Goal: Transaction & Acquisition: Purchase product/service

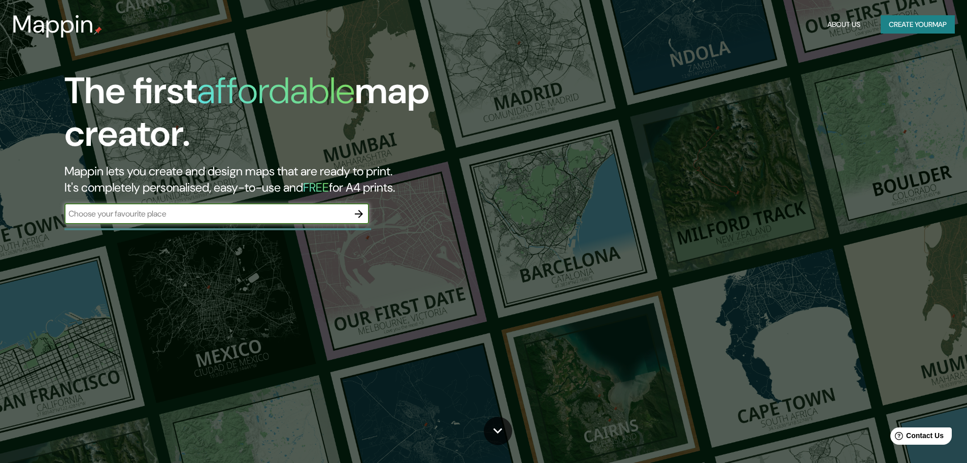
click at [185, 211] on input "text" at bounding box center [206, 214] width 284 height 12
click at [364, 214] on icon "button" at bounding box center [359, 214] width 12 height 12
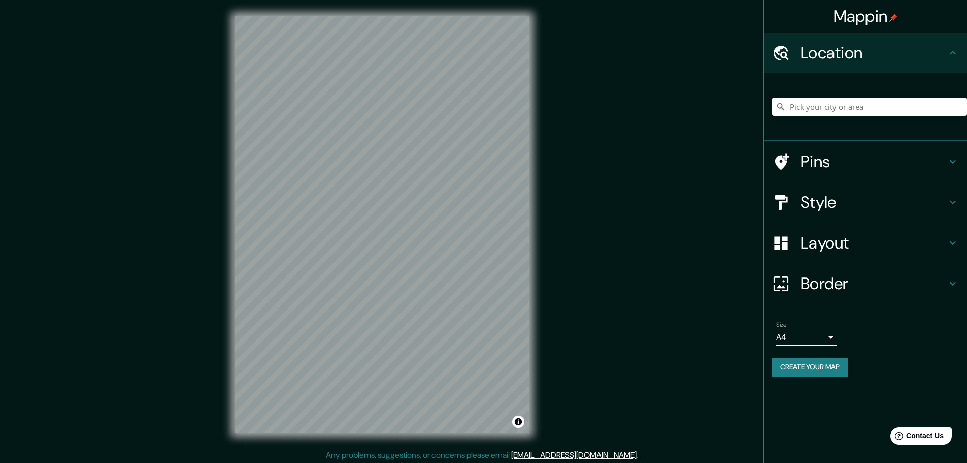
click at [610, 193] on div "Mappin Location Pins Style Layout Border Choose a border. Hint : you can make l…" at bounding box center [483, 232] width 967 height 465
click at [871, 243] on h4 "Layout" at bounding box center [874, 243] width 146 height 20
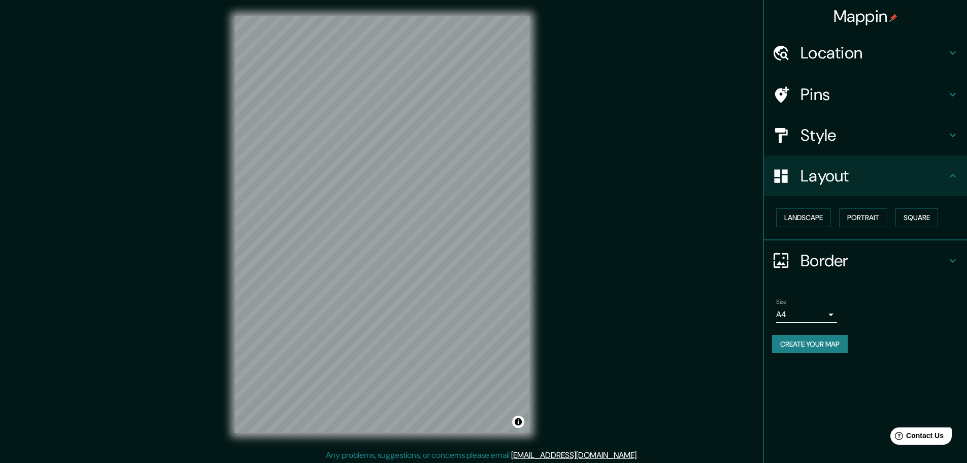
click at [918, 181] on h4 "Layout" at bounding box center [874, 176] width 146 height 20
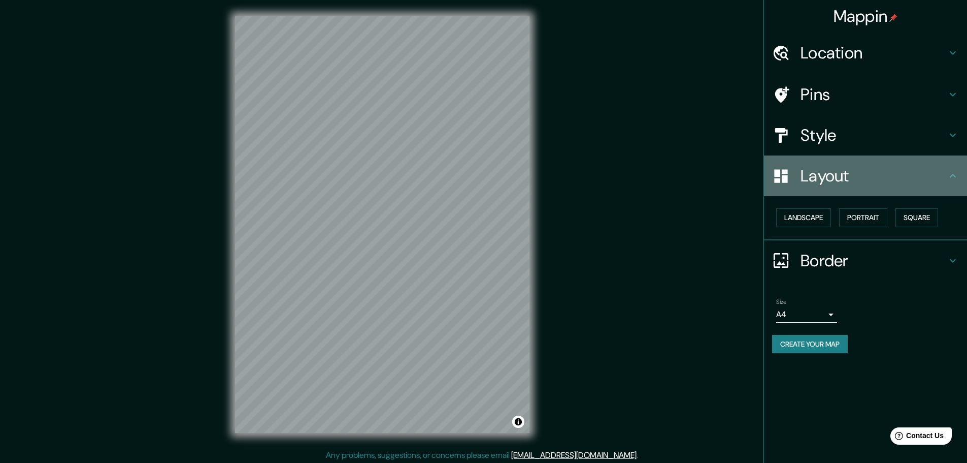
click at [858, 168] on h4 "Layout" at bounding box center [874, 176] width 146 height 20
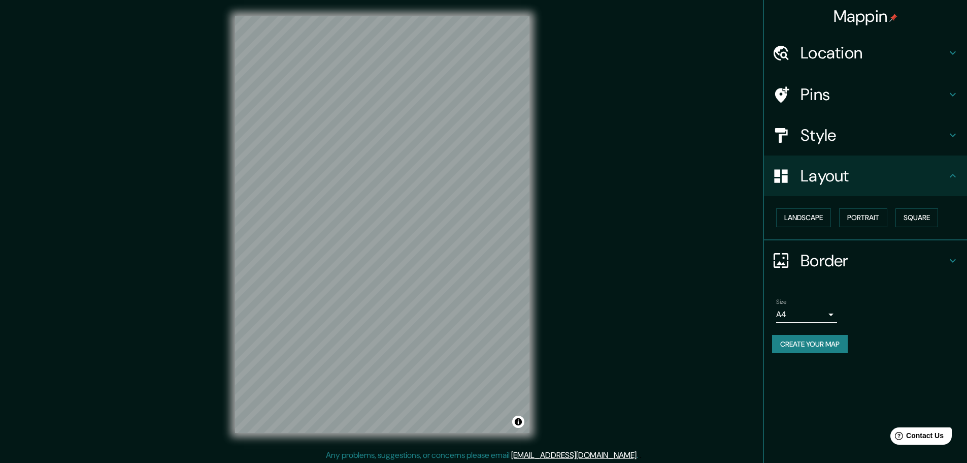
click at [857, 125] on h4 "Style" at bounding box center [874, 135] width 146 height 20
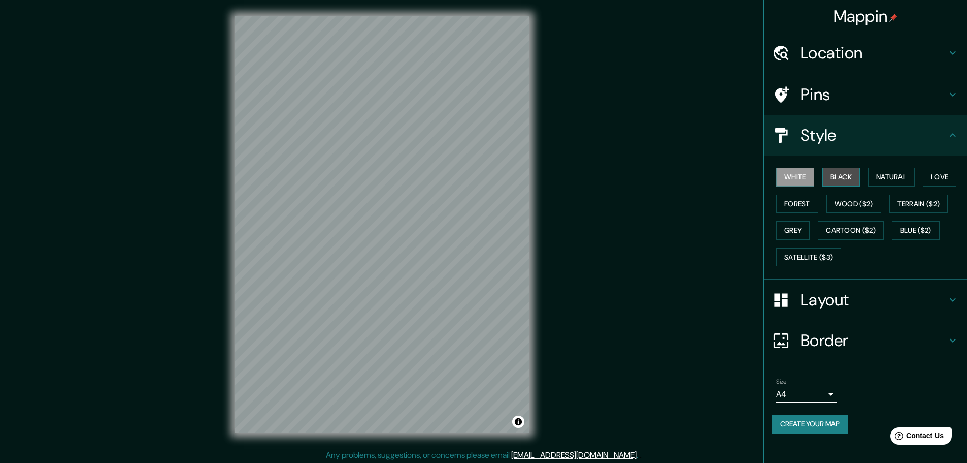
click at [848, 176] on button "Black" at bounding box center [841, 177] width 38 height 19
click at [805, 180] on button "White" at bounding box center [795, 177] width 38 height 19
click at [889, 102] on h4 "Pins" at bounding box center [874, 94] width 146 height 20
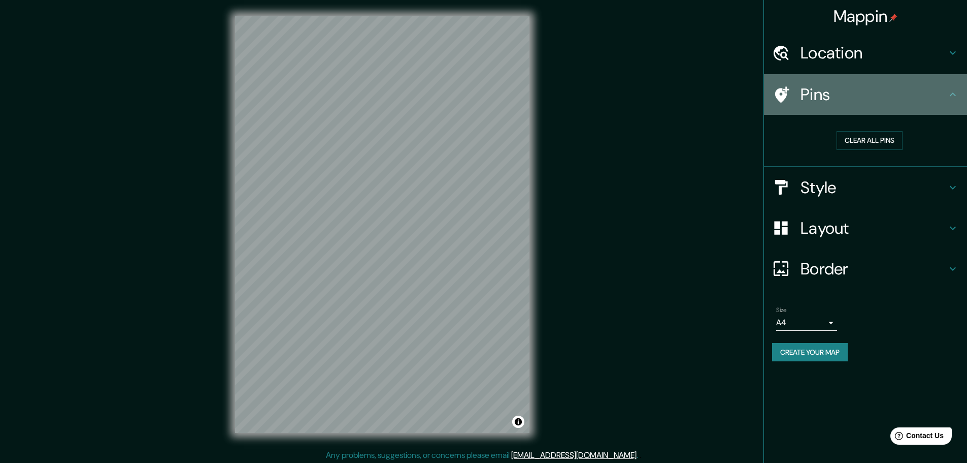
click at [896, 78] on div "Pins" at bounding box center [865, 94] width 203 height 41
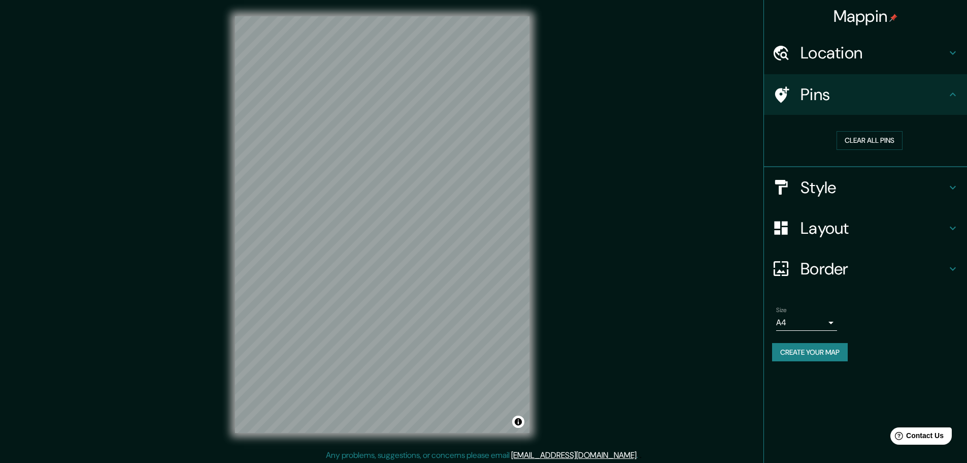
click at [893, 58] on h4 "Location" at bounding box center [874, 53] width 146 height 20
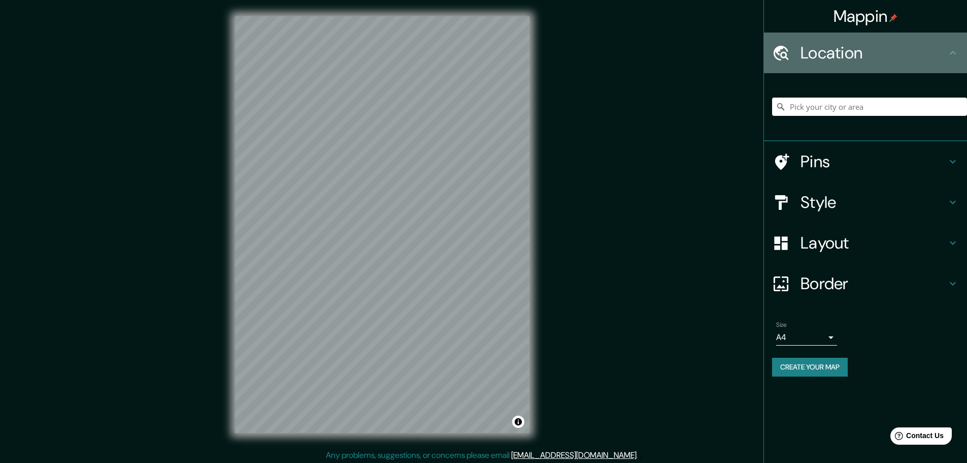
click at [898, 59] on h4 "Location" at bounding box center [874, 53] width 146 height 20
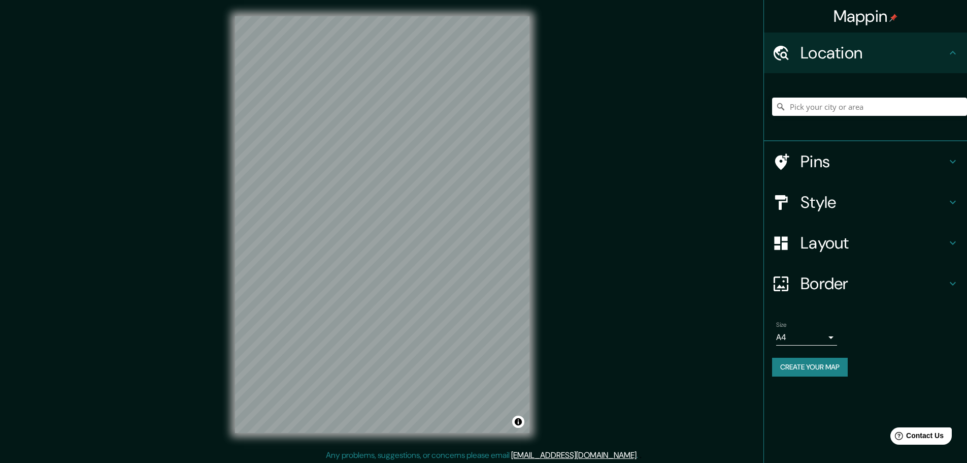
click at [953, 49] on icon at bounding box center [953, 53] width 12 height 12
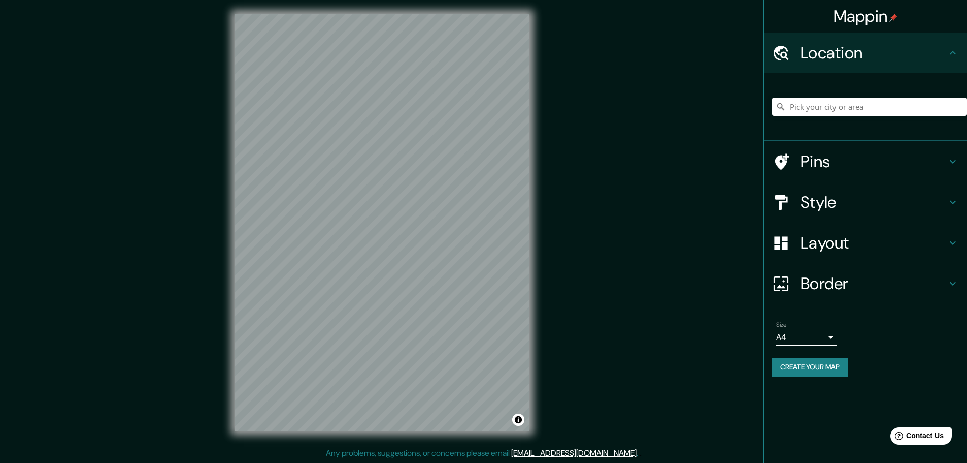
scroll to position [3, 0]
click at [826, 282] on h4 "Border" at bounding box center [874, 283] width 146 height 20
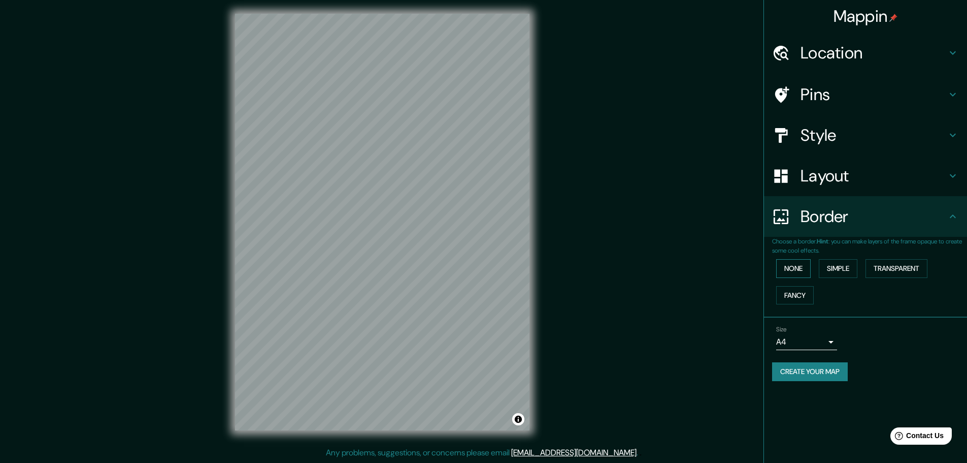
click at [801, 271] on button "None" at bounding box center [793, 268] width 35 height 19
click at [829, 266] on button "Simple" at bounding box center [838, 268] width 39 height 19
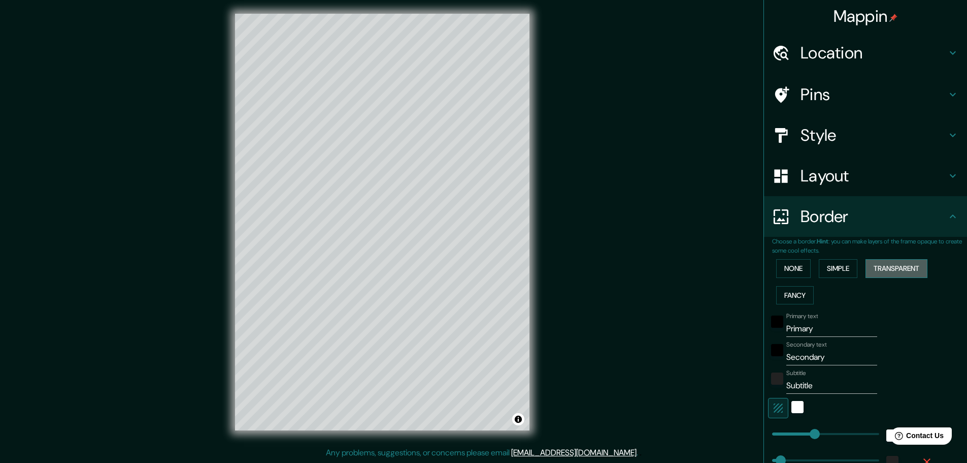
click at [874, 269] on button "Transparent" at bounding box center [897, 268] width 62 height 19
click at [797, 299] on button "Fancy" at bounding box center [795, 295] width 38 height 19
click at [799, 269] on button "None" at bounding box center [793, 268] width 35 height 19
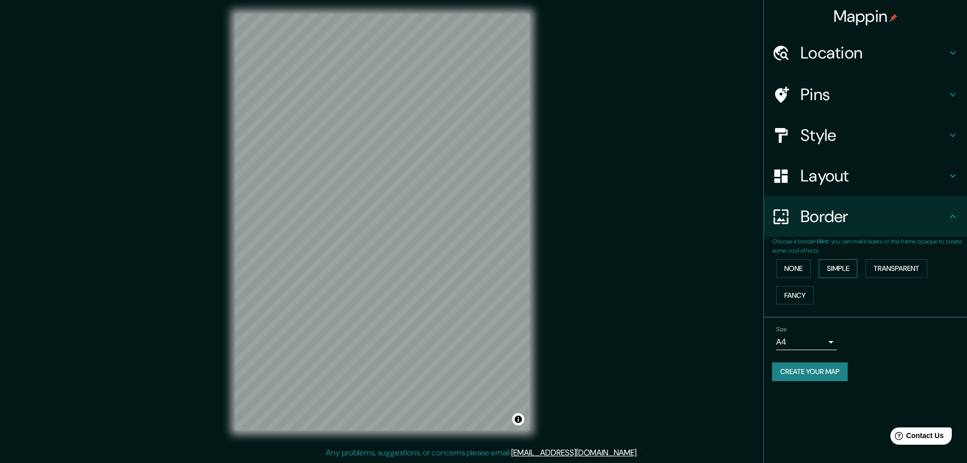
click at [836, 266] on button "Simple" at bounding box center [838, 268] width 39 height 19
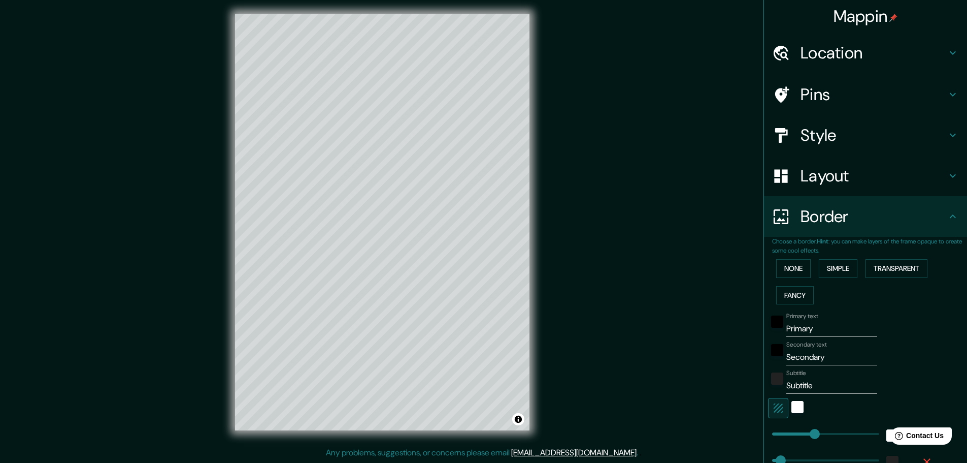
click at [809, 267] on div "None Simple Transparent Fancy" at bounding box center [869, 281] width 195 height 53
click at [786, 268] on button "None" at bounding box center [793, 268] width 35 height 19
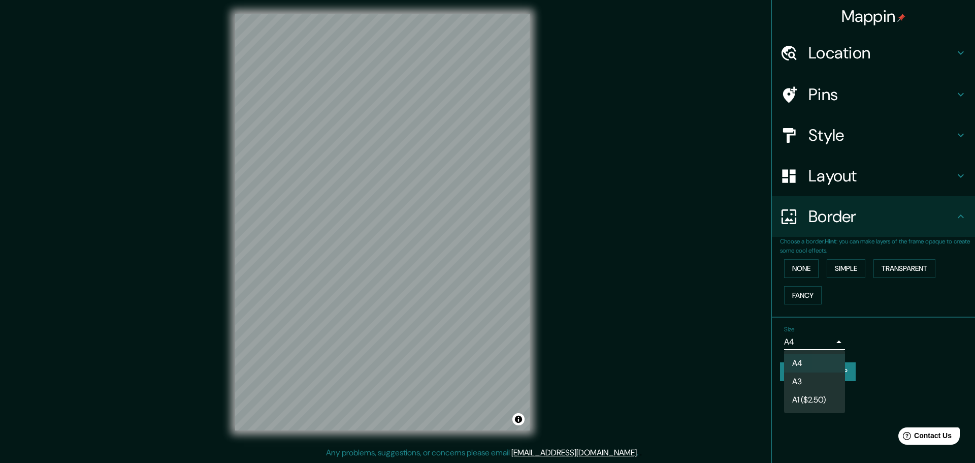
click at [823, 342] on body "Mappin Location Pins Style Layout Border Choose a border. Hint : you can make l…" at bounding box center [487, 228] width 975 height 463
click at [823, 342] on div at bounding box center [487, 231] width 975 height 463
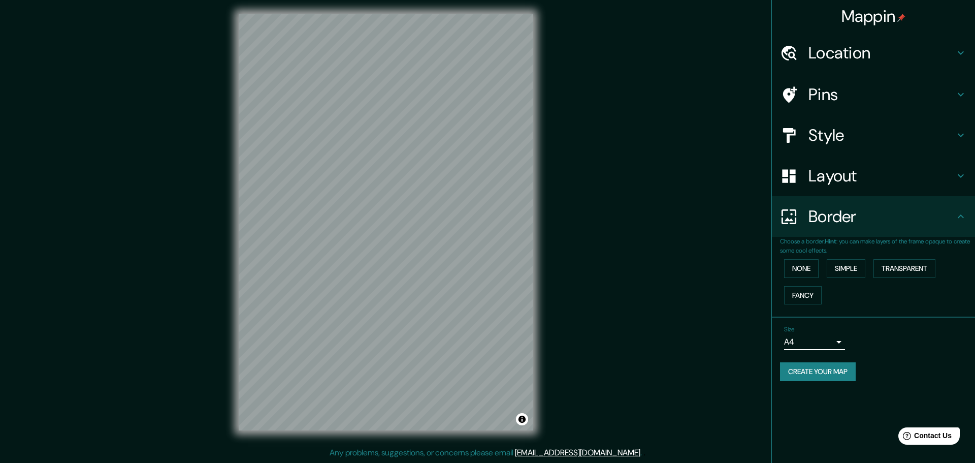
click at [831, 342] on body "Mappin Location Pins Style Layout Border Choose a border. Hint : you can make l…" at bounding box center [487, 228] width 975 height 463
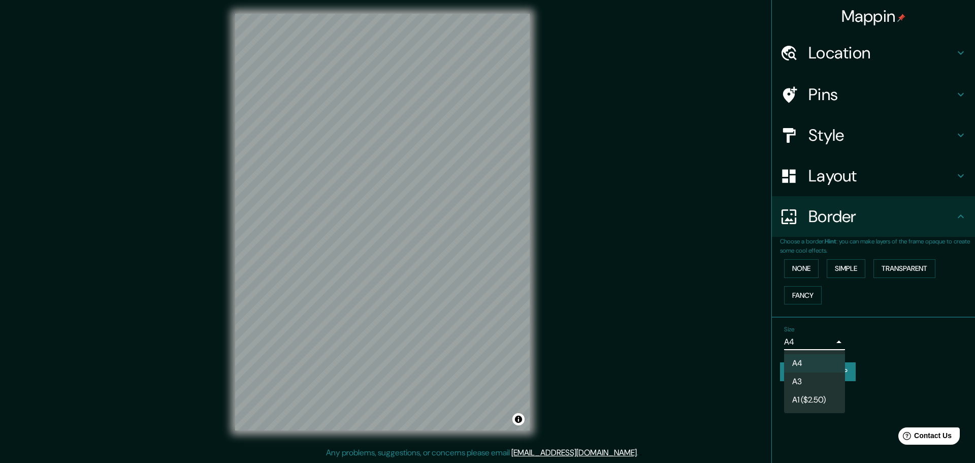
click at [831, 342] on div at bounding box center [487, 231] width 975 height 463
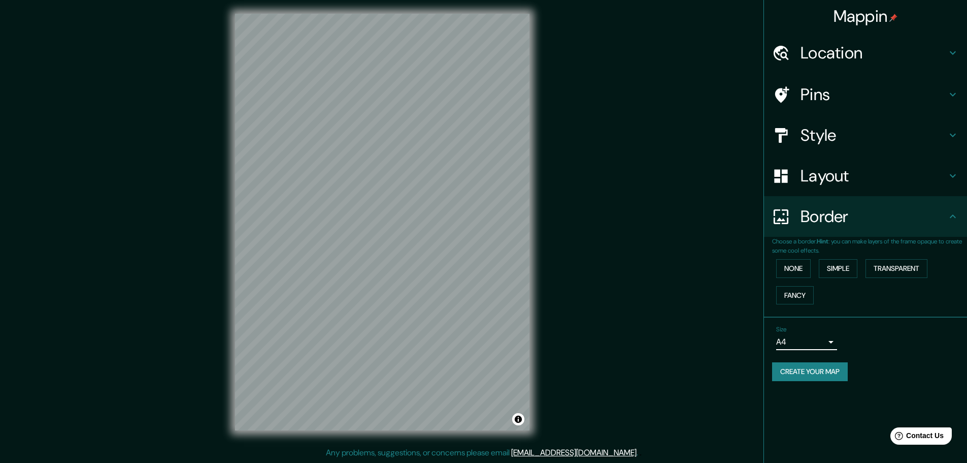
click at [881, 191] on div "Layout" at bounding box center [865, 175] width 203 height 41
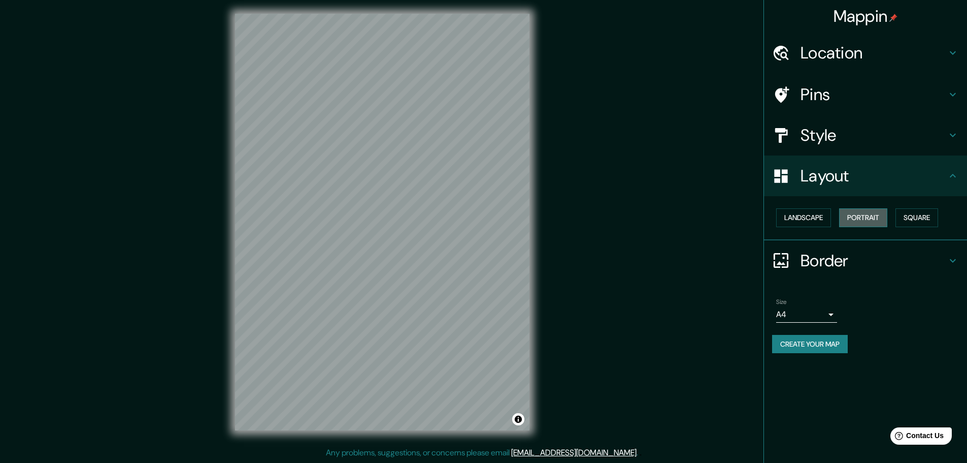
click at [882, 213] on button "Portrait" at bounding box center [863, 217] width 48 height 19
click at [875, 223] on button "Portrait" at bounding box center [863, 217] width 48 height 19
click at [829, 219] on button "Landscape" at bounding box center [803, 217] width 55 height 19
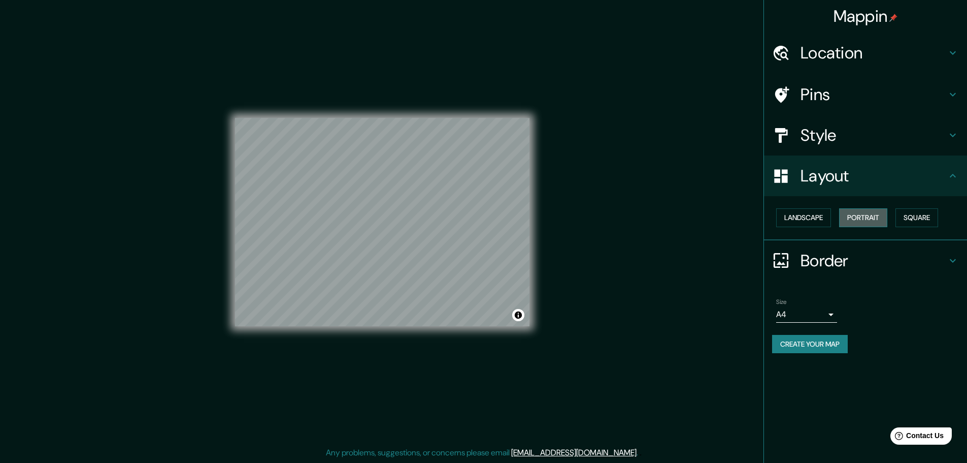
click at [853, 215] on button "Portrait" at bounding box center [863, 217] width 48 height 19
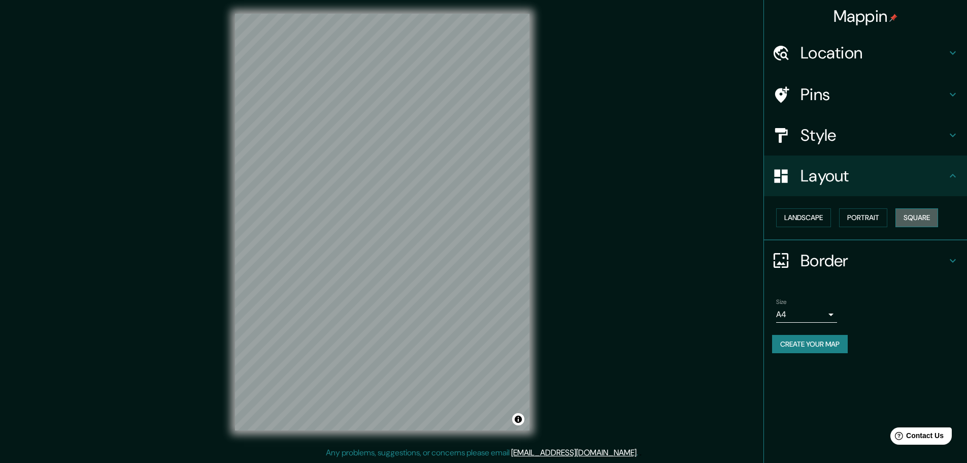
click at [906, 211] on button "Square" at bounding box center [917, 217] width 43 height 19
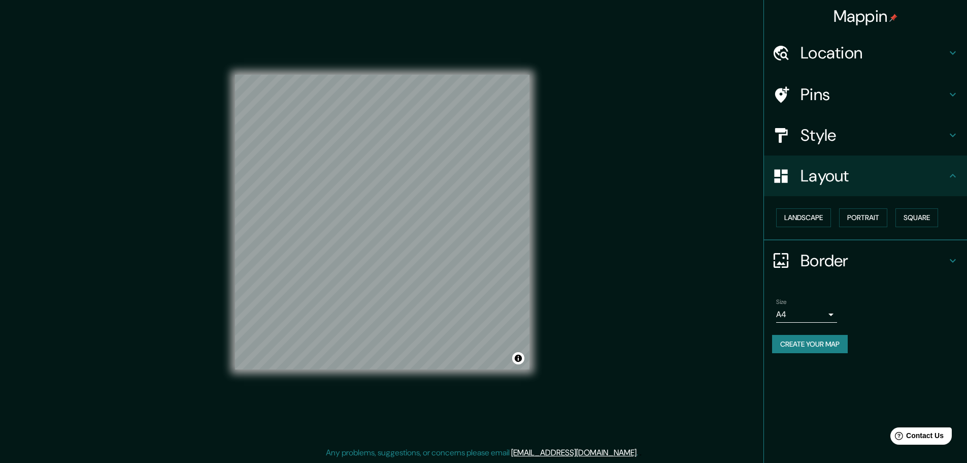
click at [574, 284] on div "Mappin Location Pins Style Layout Landscape Portrait Square Border Choose a bor…" at bounding box center [483, 229] width 967 height 465
click at [832, 343] on button "Create your map" at bounding box center [810, 344] width 76 height 19
click at [813, 340] on button "Create your map" at bounding box center [810, 344] width 76 height 19
click at [796, 340] on button "Create your map" at bounding box center [810, 344] width 76 height 19
click at [799, 351] on div "Create your map" at bounding box center [865, 344] width 187 height 19
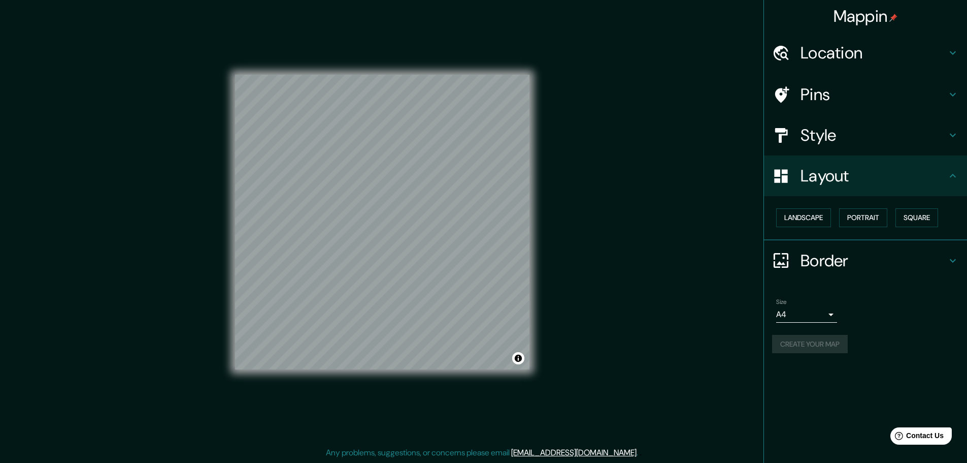
drag, startPoint x: 798, startPoint y: 345, endPoint x: 787, endPoint y: 381, distance: 37.6
click at [788, 381] on div "Mappin Location Pins Style Layout Landscape Portrait Square Border Choose a bor…" at bounding box center [866, 231] width 204 height 463
click at [591, 371] on div "Mappin Location Pins Style Layout Landscape Portrait Square Border Choose a bor…" at bounding box center [483, 229] width 967 height 465
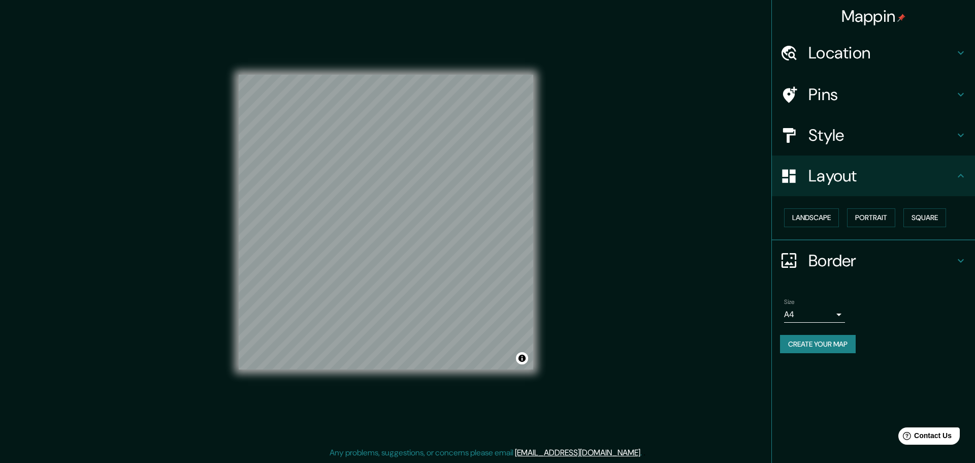
click at [823, 313] on body "Mappin Location Pins Style Layout Landscape Portrait Square Border Choose a bor…" at bounding box center [487, 228] width 975 height 463
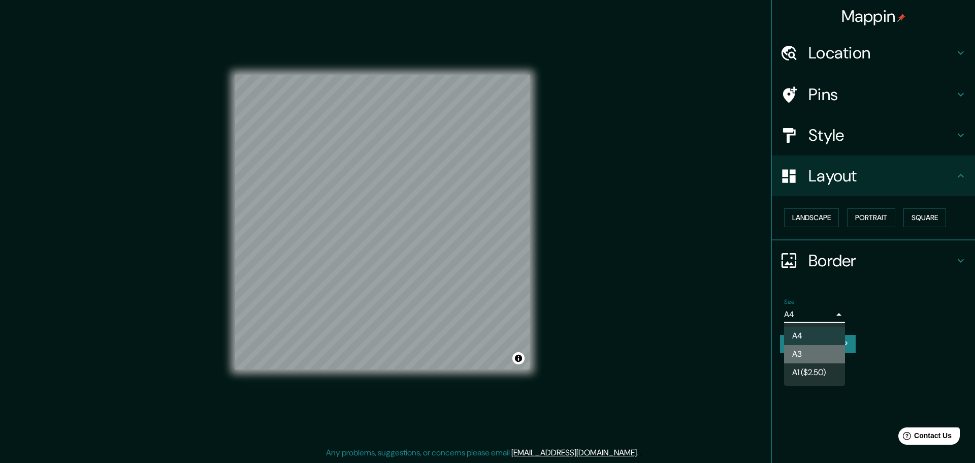
click at [822, 349] on li "A3" at bounding box center [814, 354] width 61 height 18
click at [799, 310] on body "Mappin Location Pins Style Layout Landscape Portrait Square Border Choose a bor…" at bounding box center [487, 228] width 975 height 463
click at [806, 334] on li "A4" at bounding box center [814, 335] width 61 height 18
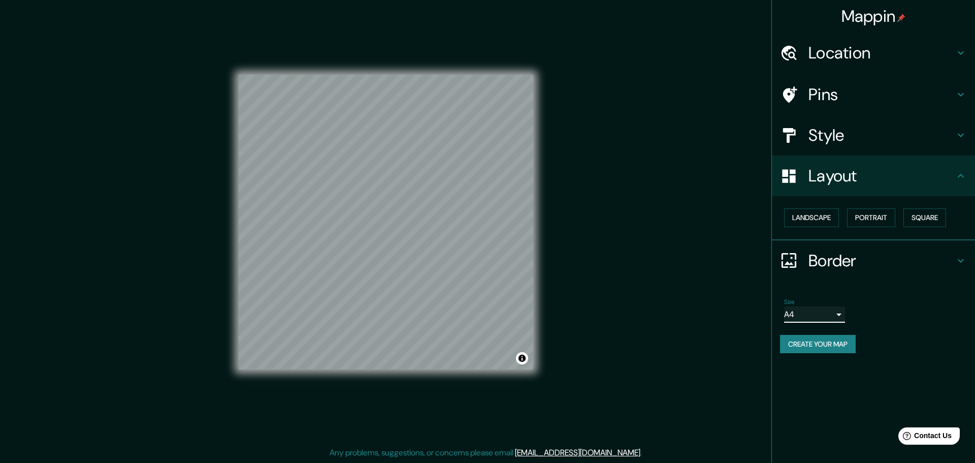
type input "single"
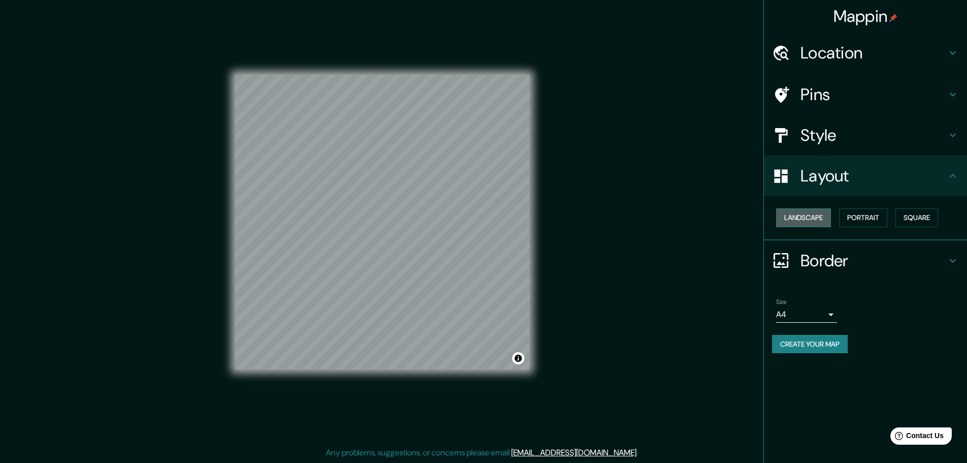
click at [824, 214] on button "Landscape" at bounding box center [803, 217] width 55 height 19
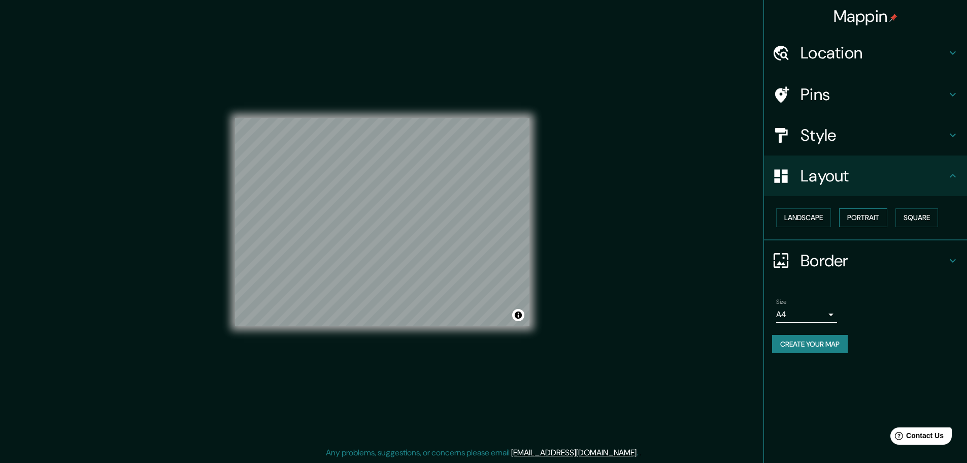
click at [856, 222] on button "Portrait" at bounding box center [863, 217] width 48 height 19
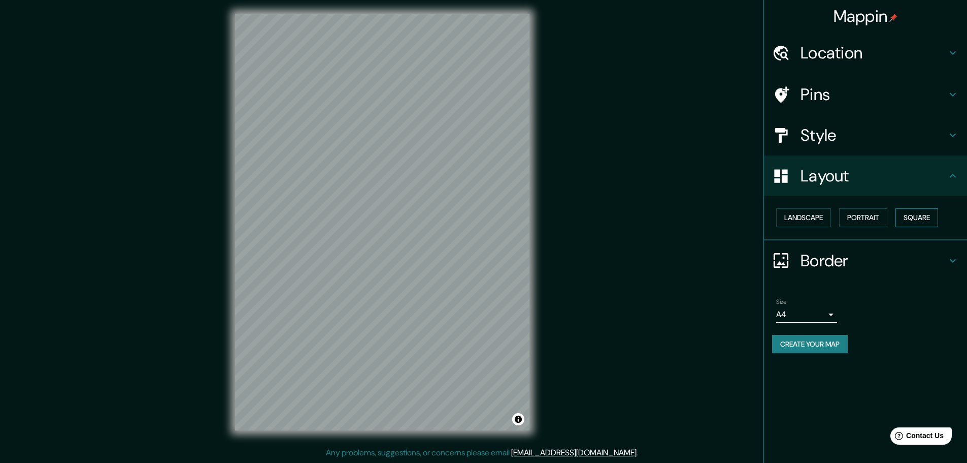
click at [908, 217] on button "Square" at bounding box center [917, 217] width 43 height 19
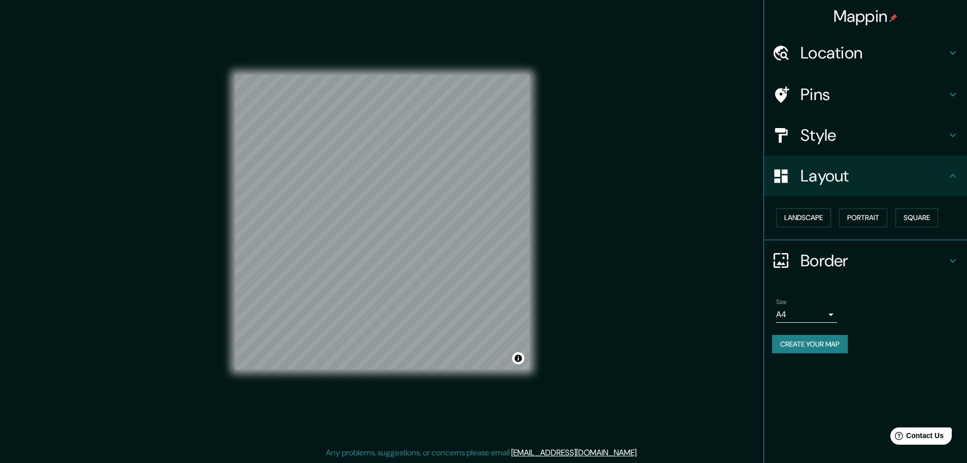
drag, startPoint x: 877, startPoint y: 217, endPoint x: 838, endPoint y: 216, distance: 39.1
click at [876, 217] on button "Portrait" at bounding box center [863, 217] width 48 height 19
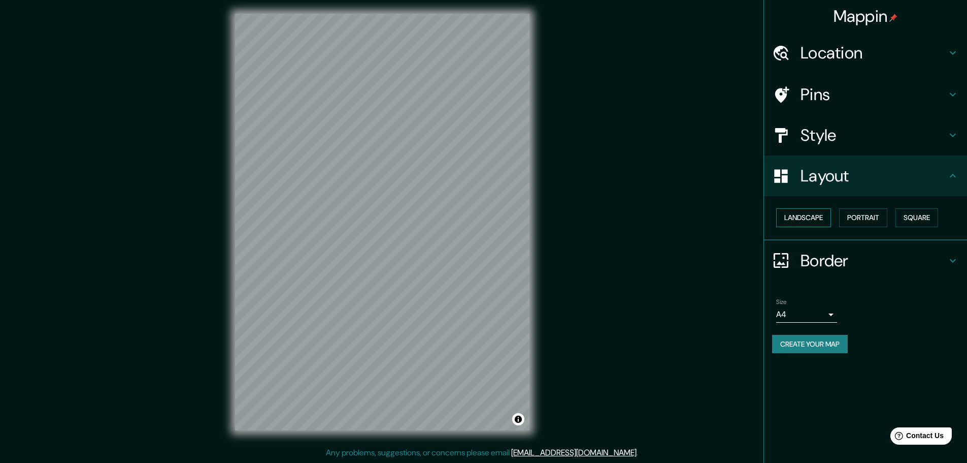
click at [813, 215] on button "Landscape" at bounding box center [803, 217] width 55 height 19
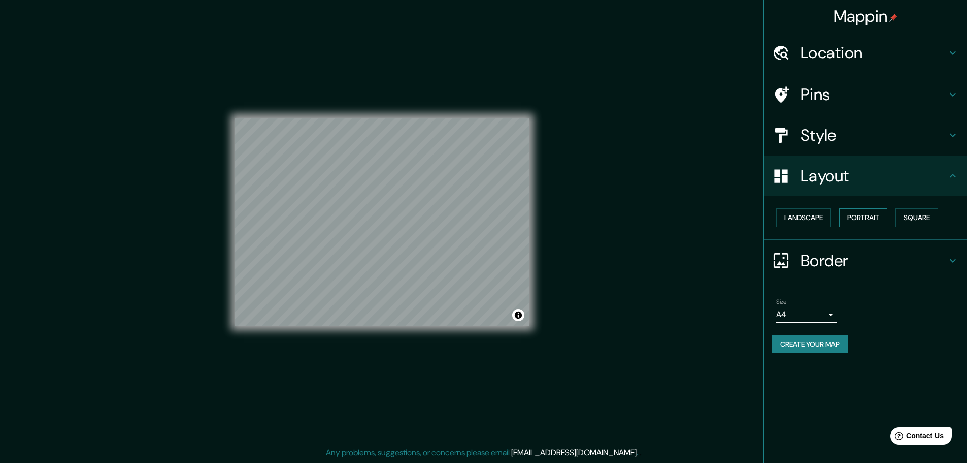
click at [852, 217] on button "Portrait" at bounding box center [863, 217] width 48 height 19
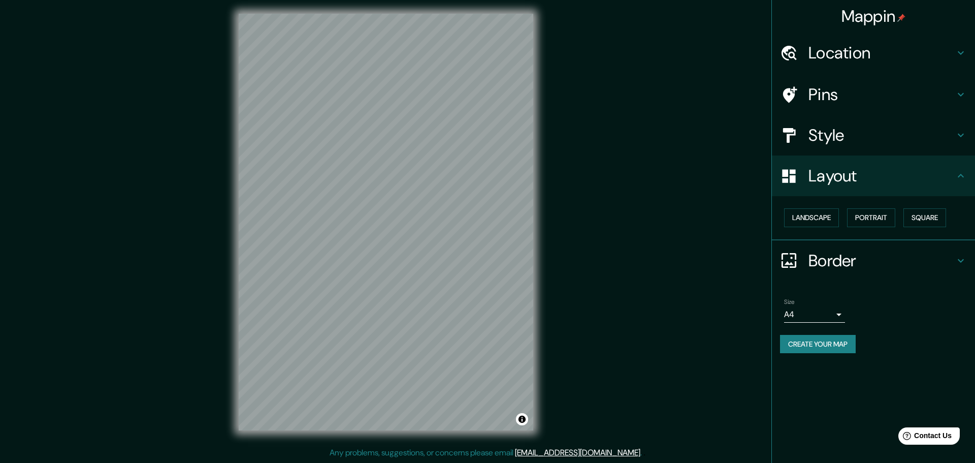
click at [829, 314] on body "Mappin Location Pins Style Layout Landscape Portrait Square Border Choose a bor…" at bounding box center [487, 228] width 975 height 463
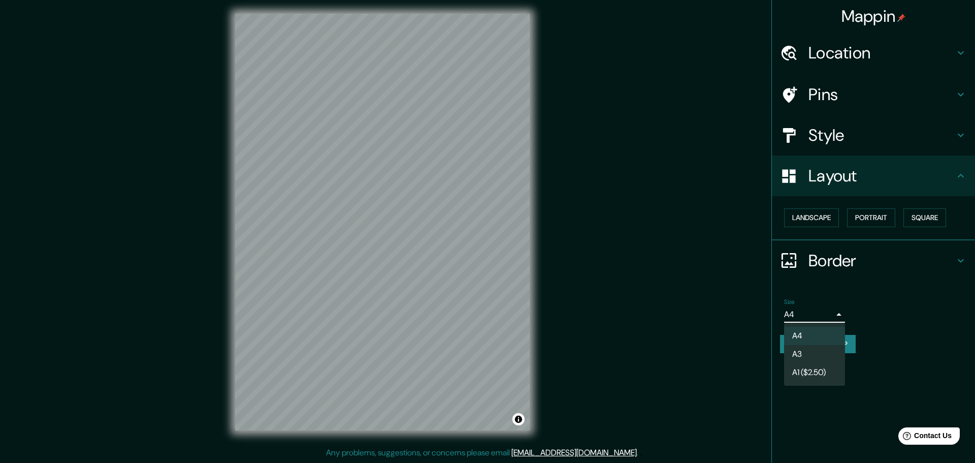
click at [829, 314] on div at bounding box center [487, 231] width 975 height 463
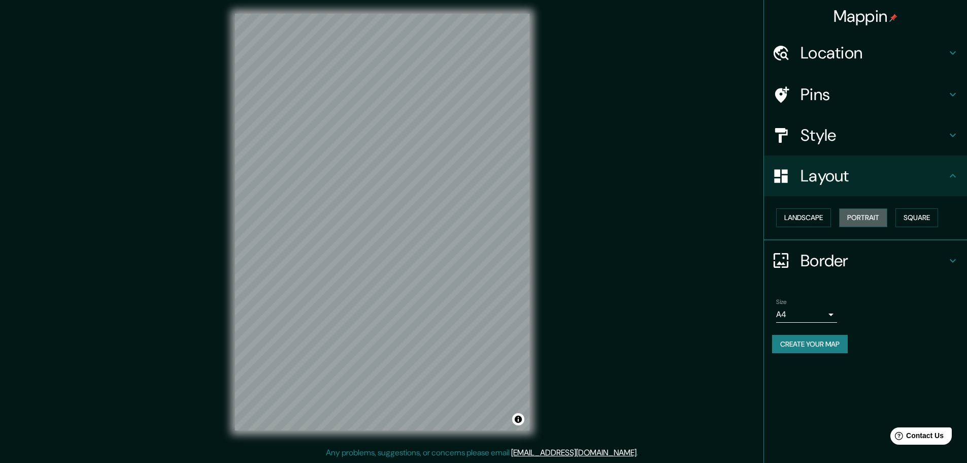
drag, startPoint x: 856, startPoint y: 212, endPoint x: 835, endPoint y: 213, distance: 20.8
click at [856, 213] on button "Portrait" at bounding box center [863, 217] width 48 height 19
click at [813, 213] on button "Landscape" at bounding box center [803, 217] width 55 height 19
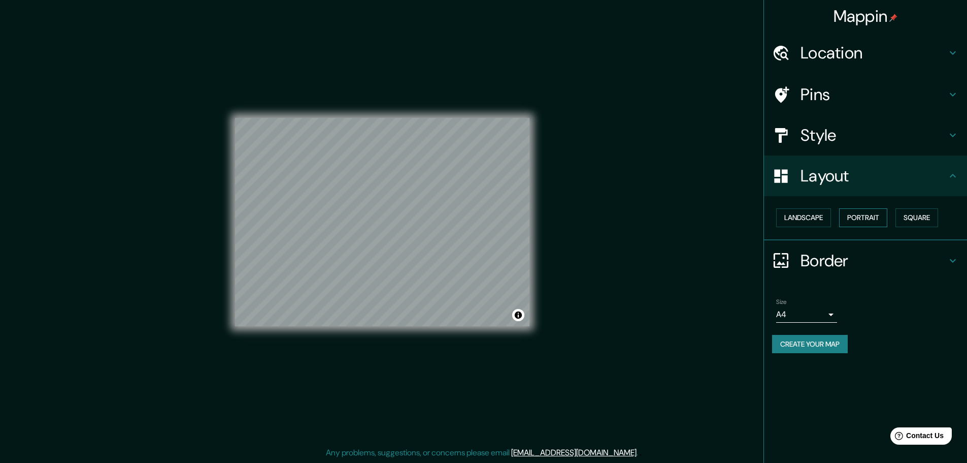
click at [851, 214] on button "Portrait" at bounding box center [863, 217] width 48 height 19
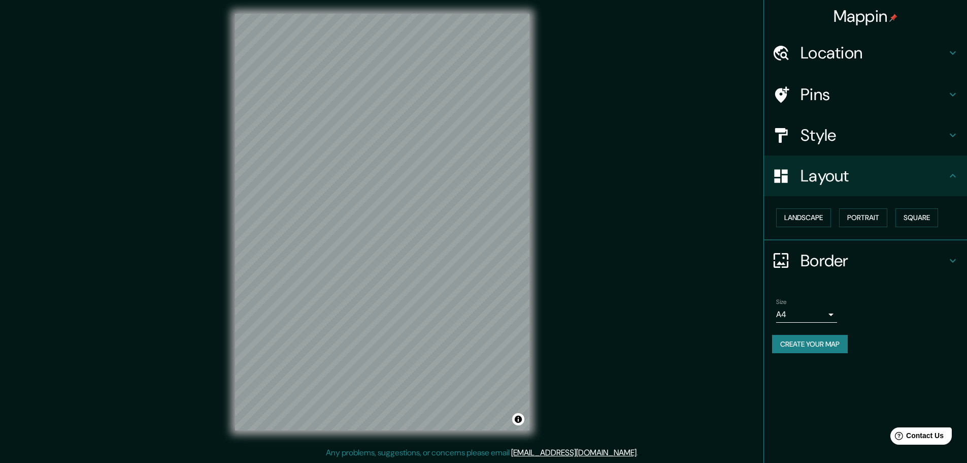
click at [676, 295] on div "Mappin Location Pins Style Layout Landscape Portrait Square Border Choose a bor…" at bounding box center [483, 229] width 967 height 465
click at [570, 263] on div "Mappin Location Pins Style Layout Landscape Portrait Square Border Choose a bor…" at bounding box center [483, 229] width 967 height 465
click at [33, 294] on div "Mappin Location Pins Style Layout Landscape Portrait Square Border Choose a bor…" at bounding box center [483, 229] width 967 height 465
click at [564, 13] on div "Mappin Location Pins Style Layout Landscape Portrait Square Border Choose a bor…" at bounding box center [483, 229] width 967 height 465
click at [583, 222] on div "Mappin Location Pins Style Layout Landscape Portrait Square Border Choose a bor…" at bounding box center [483, 229] width 967 height 465
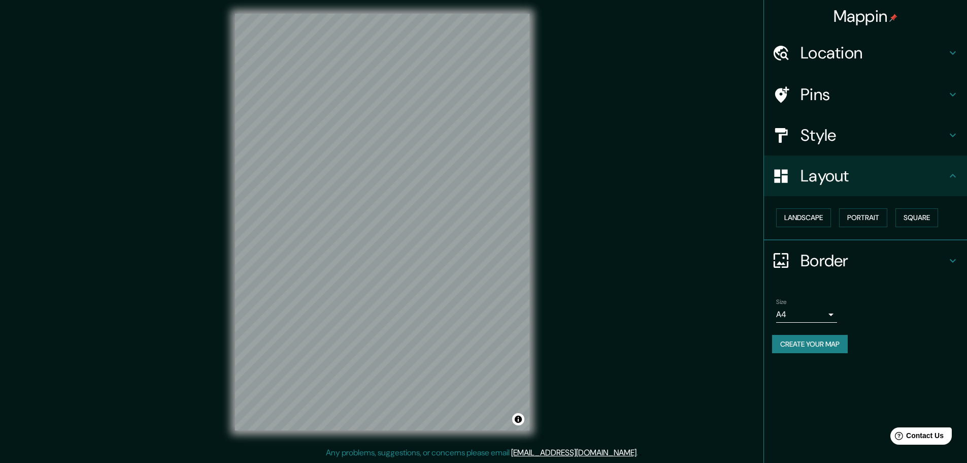
click at [202, 210] on div "Mappin Location Pins Style Layout Landscape Portrait Square Border Choose a bor…" at bounding box center [483, 229] width 967 height 465
click at [210, 222] on div "Mappin Location Pins Style Layout Landscape Portrait Square Border Choose a bor…" at bounding box center [483, 229] width 967 height 465
click at [555, 24] on div "Mappin Location Pins Style Layout Landscape Portrait Square Border Choose a bor…" at bounding box center [483, 229] width 967 height 465
click at [107, 362] on div "Mappin Location Pins Style Layout Landscape Portrait Square Border Choose a bor…" at bounding box center [483, 229] width 967 height 465
click at [570, 165] on div "Mappin Location Pins Style Layout Landscape Portrait Square Border Choose a bor…" at bounding box center [483, 229] width 967 height 465
